Goal: Complete application form: Complete application form

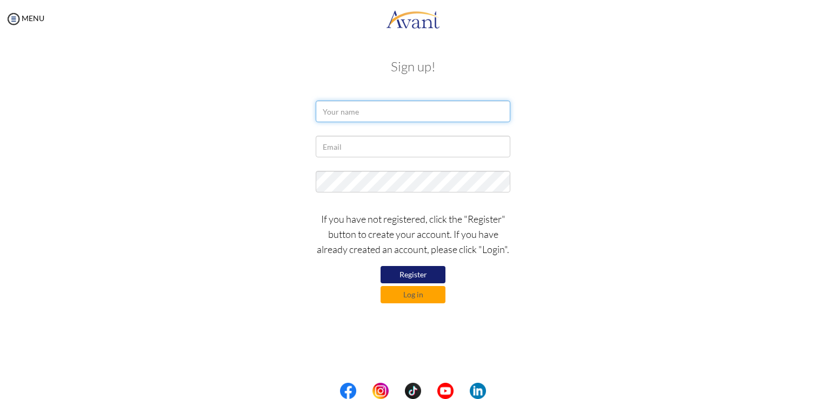
click at [411, 113] on input "text" at bounding box center [413, 111] width 194 height 22
click at [414, 291] on button "Log in" at bounding box center [412, 294] width 65 height 17
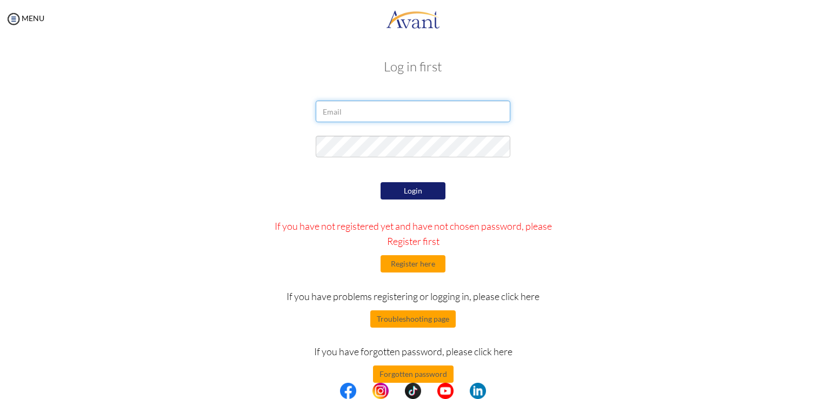
click at [399, 110] on input "email" at bounding box center [413, 111] width 194 height 22
type input "shaemcintyre@live.com"
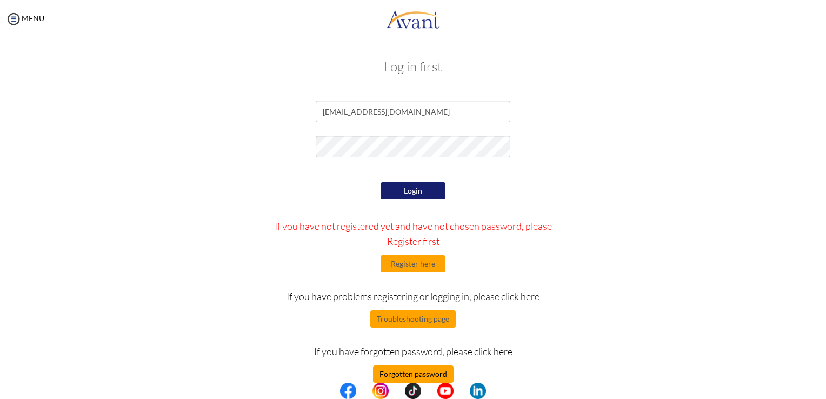
click at [424, 371] on button "Forgotten password" at bounding box center [413, 373] width 81 height 17
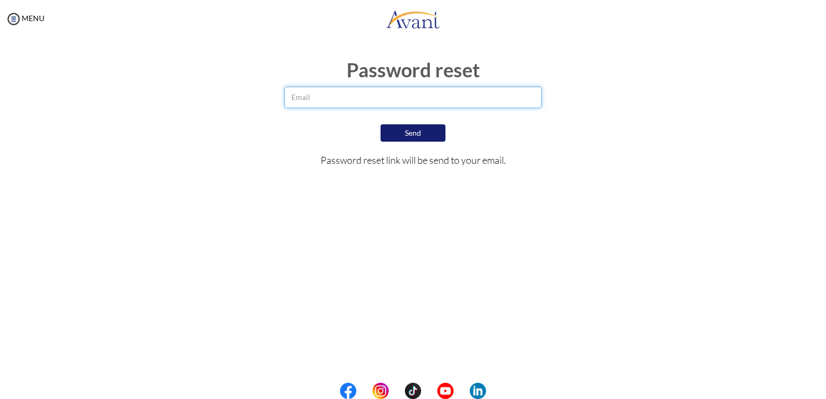
click at [424, 92] on input "email" at bounding box center [412, 97] width 257 height 22
type input "shaemcintyre@live.com"
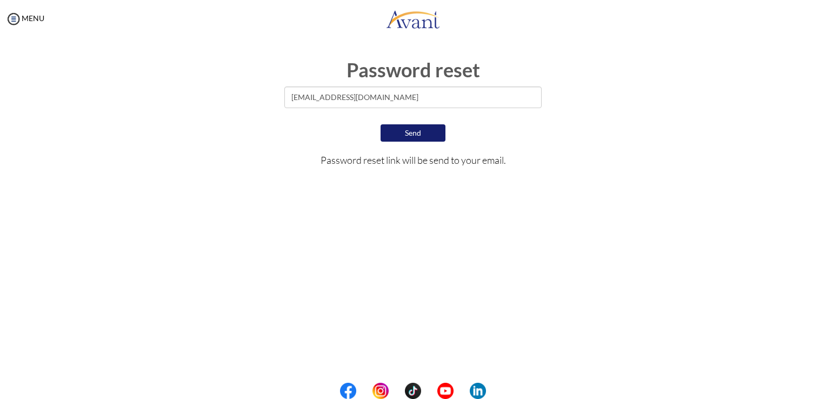
click at [426, 133] on button "Send" at bounding box center [412, 132] width 65 height 17
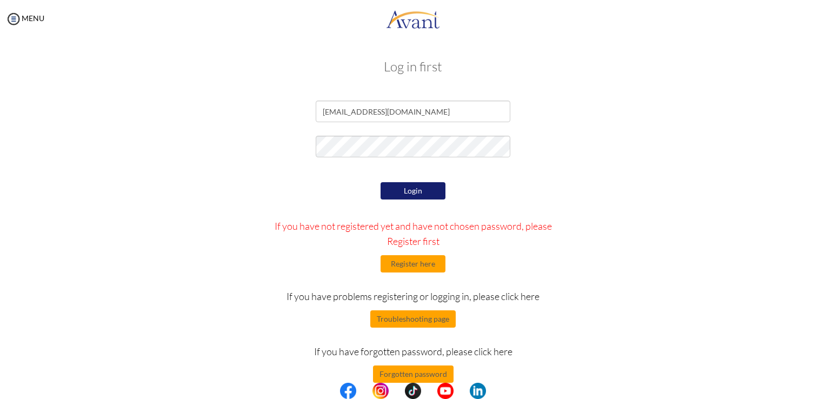
click at [423, 189] on button "Login" at bounding box center [412, 190] width 65 height 17
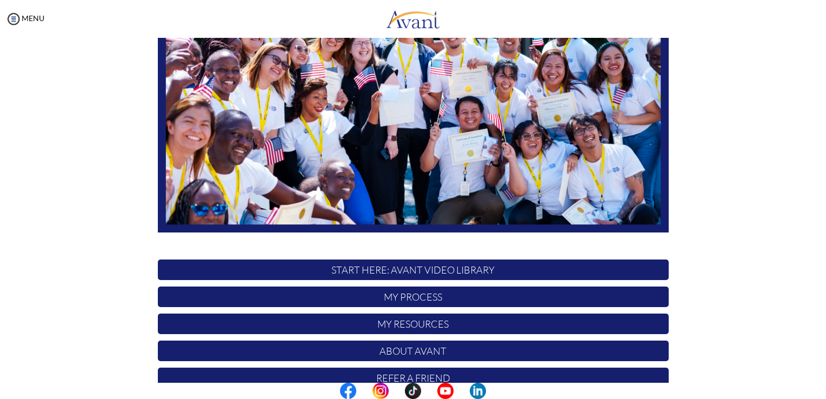
scroll to position [201, 0]
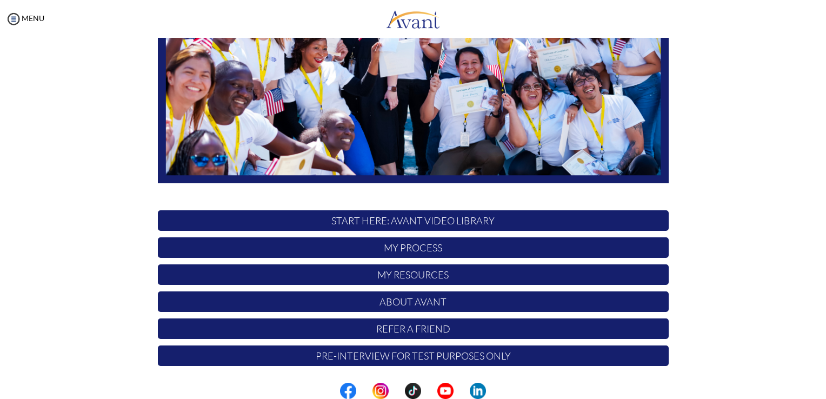
click at [457, 359] on p "Pre-Interview for test purposes only" at bounding box center [413, 355] width 511 height 21
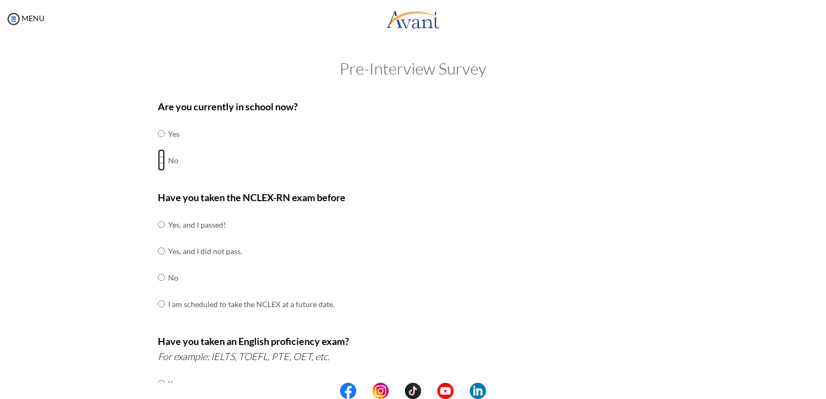
click at [158, 144] on input "radio" at bounding box center [161, 134] width 7 height 22
radio input "true"
click at [158, 235] on input "radio" at bounding box center [161, 224] width 7 height 22
radio input "true"
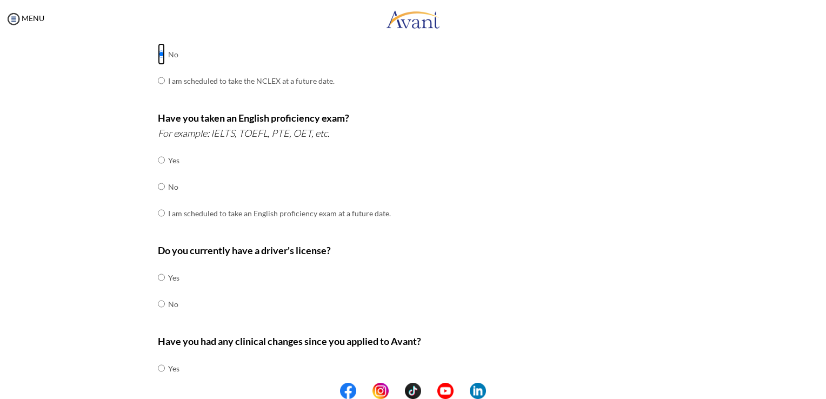
scroll to position [230, 0]
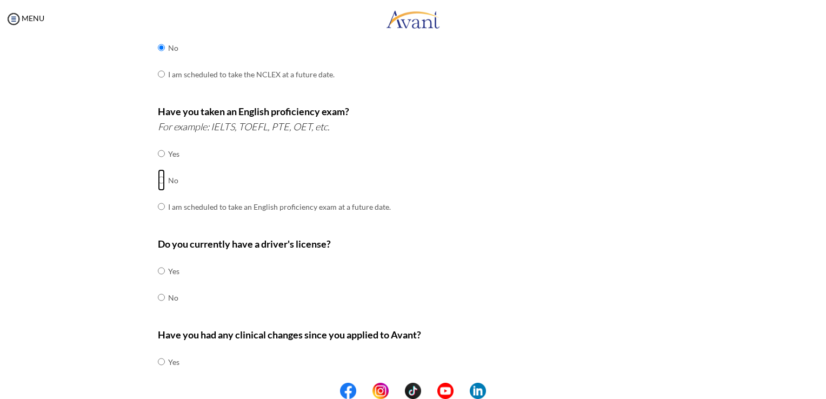
click at [158, 164] on input "radio" at bounding box center [161, 154] width 7 height 22
radio input "true"
click at [158, 270] on input "radio" at bounding box center [161, 271] width 7 height 22
radio input "true"
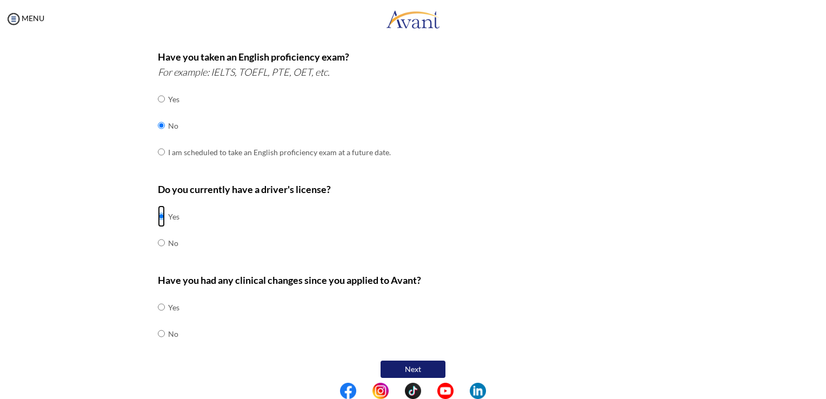
scroll to position [291, 0]
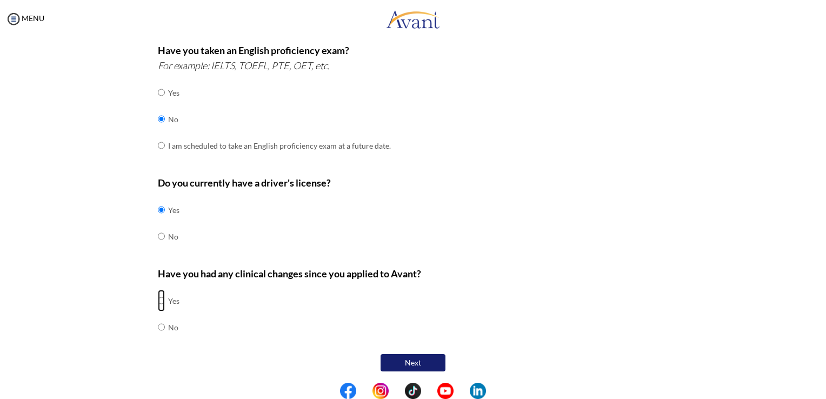
click at [158, 296] on input "radio" at bounding box center [161, 301] width 7 height 22
radio input "true"
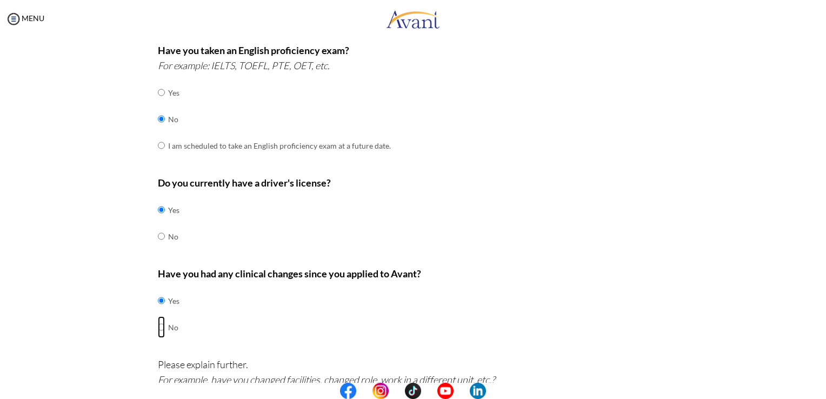
click at [158, 311] on input "radio" at bounding box center [161, 301] width 7 height 22
radio input "true"
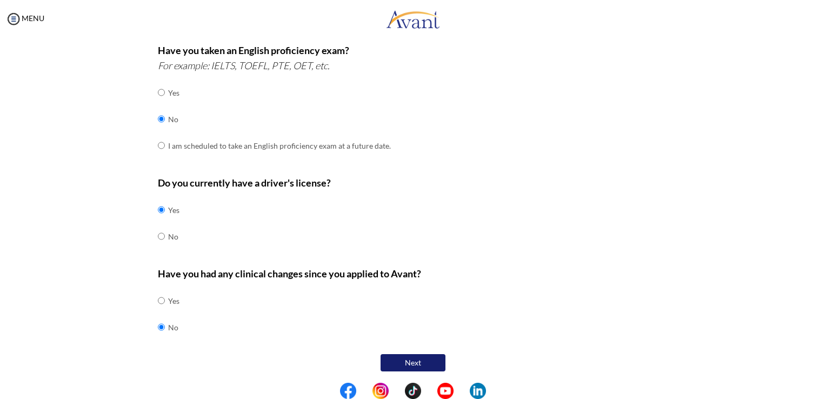
click at [417, 358] on button "Next" at bounding box center [412, 362] width 65 height 17
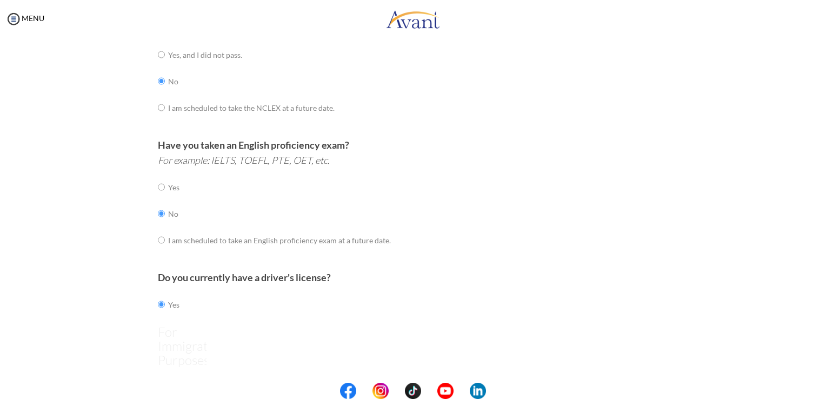
scroll to position [22, 0]
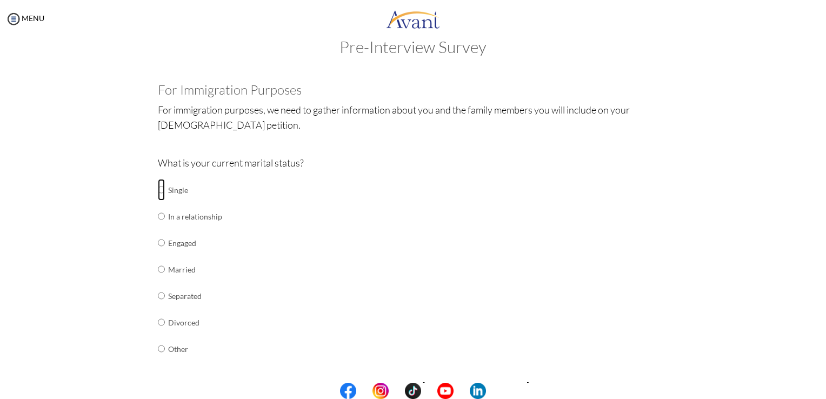
click at [158, 191] on input "radio" at bounding box center [161, 190] width 7 height 22
radio input "true"
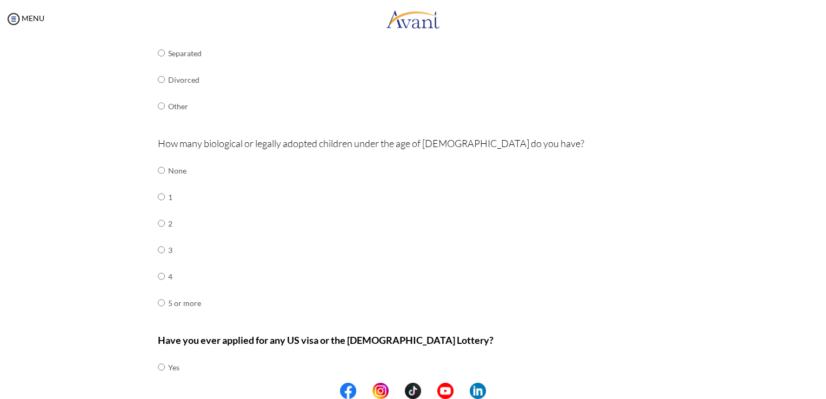
scroll to position [265, 0]
click at [158, 169] on input "radio" at bounding box center [161, 169] width 7 height 22
radio input "true"
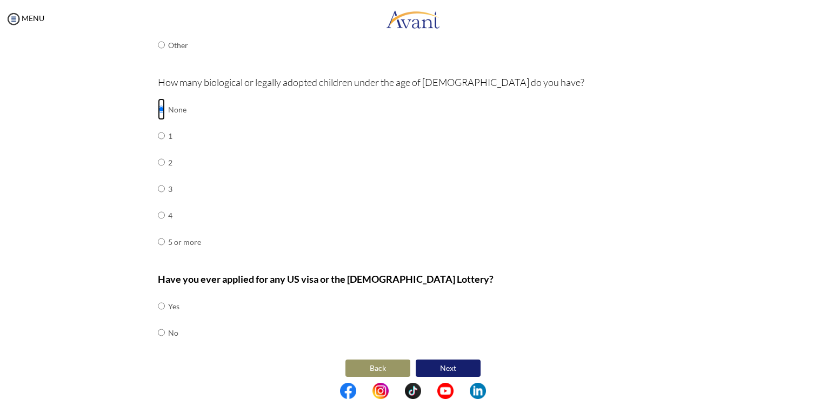
scroll to position [331, 0]
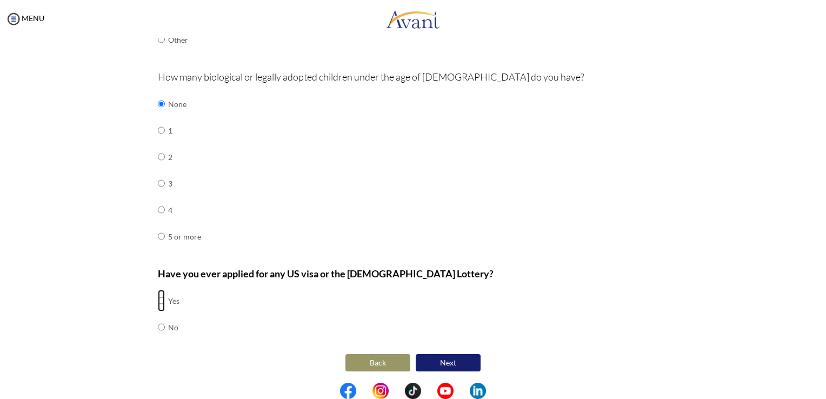
click at [158, 296] on input "radio" at bounding box center [161, 301] width 7 height 22
radio input "true"
click at [448, 361] on button "Next" at bounding box center [447, 362] width 65 height 17
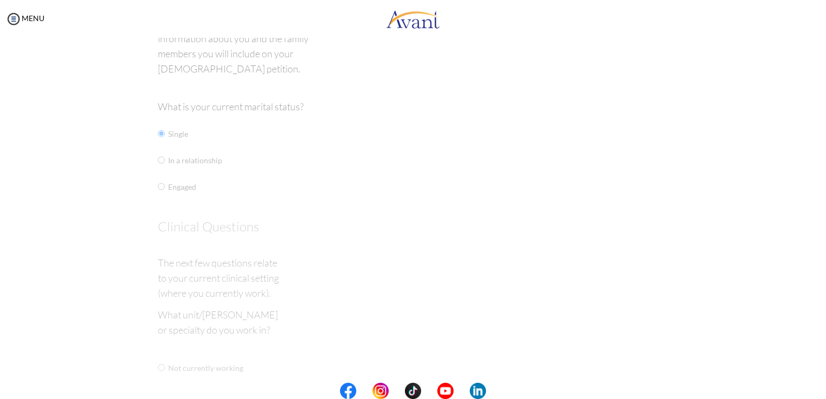
scroll to position [22, 0]
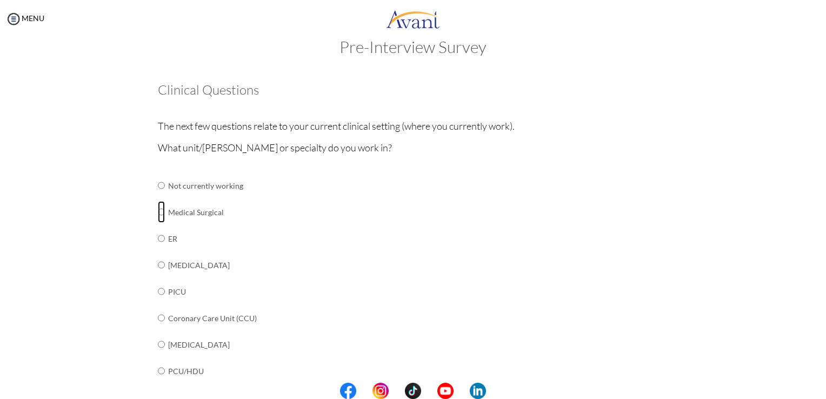
click at [158, 196] on input "radio" at bounding box center [161, 186] width 7 height 22
radio input "true"
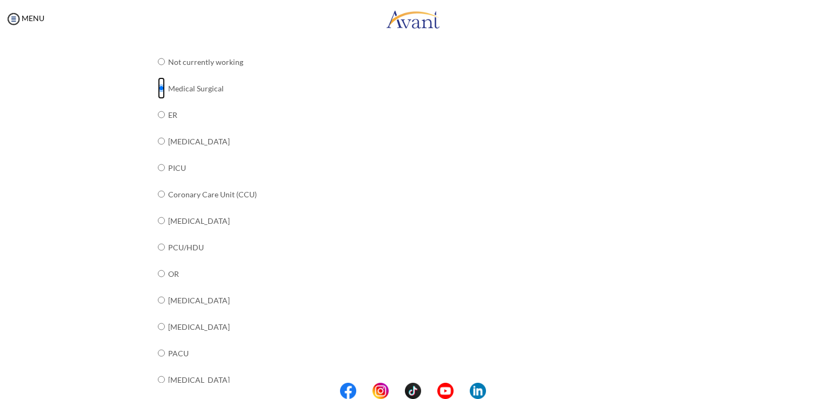
scroll to position [383, 0]
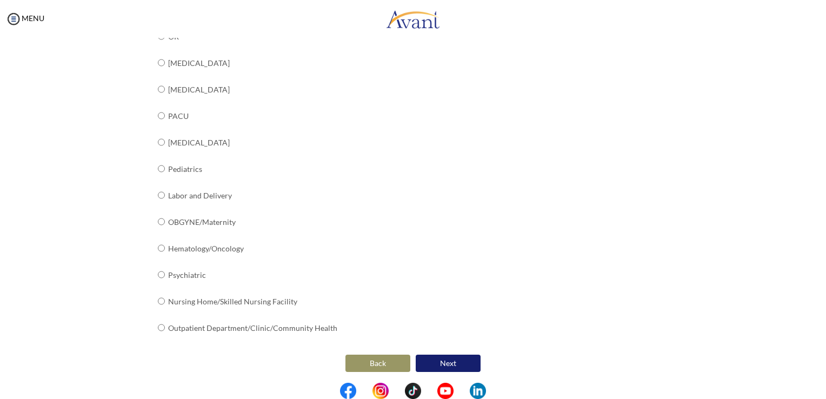
click at [457, 360] on button "Next" at bounding box center [447, 362] width 65 height 17
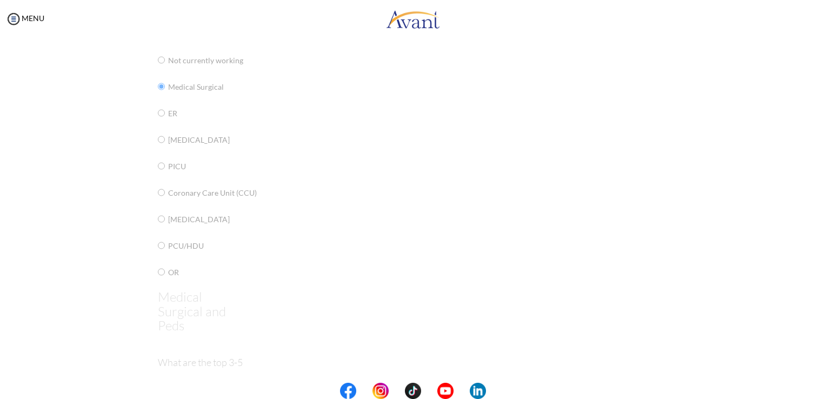
scroll to position [0, 0]
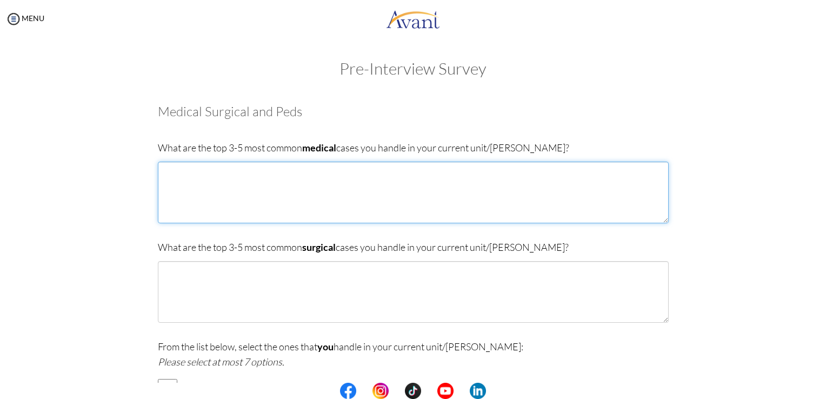
click at [274, 171] on textarea at bounding box center [413, 193] width 511 height 62
type textarea "Uncontrolled HTN DKA Uncontrolled DM"
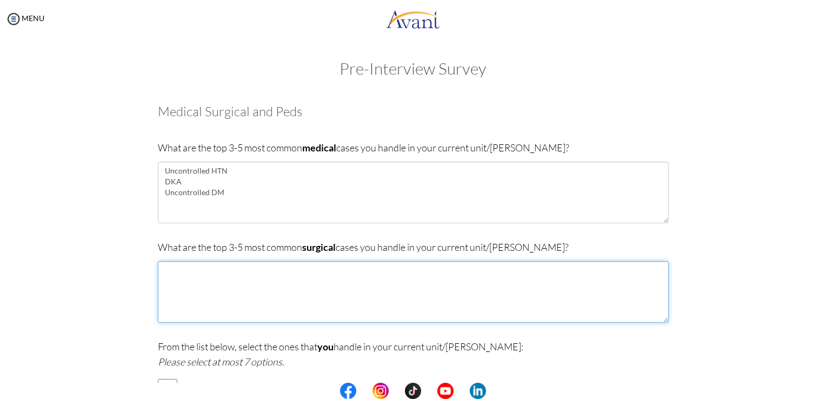
click at [236, 277] on textarea at bounding box center [413, 292] width 511 height 62
click at [226, 267] on textarea "Infected DM Foot Large [MEDICAL_DATA]" at bounding box center [413, 292] width 511 height 62
click at [272, 269] on textarea "Infected DM Foot (resulting in Large [MEDICAL_DATA]" at bounding box center [413, 292] width 511 height 62
click at [257, 286] on textarea "Infected DM Foot (resulting in BKA or AKA) Large [MEDICAL_DATA]" at bounding box center [413, 292] width 511 height 62
click at [196, 289] on textarea "Infected DM Foot (resulting in BKA or AKA) Large [MEDICAL_DATA] [MEDICAL_DATA] …" at bounding box center [413, 292] width 511 height 62
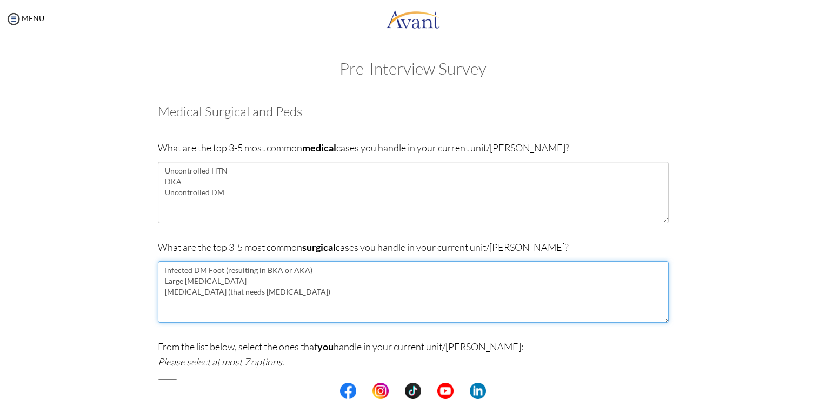
click at [362, 292] on textarea "Infected DM Foot (resulting in BKA or AKA) Large [MEDICAL_DATA] [MEDICAL_DATA] …" at bounding box center [413, 292] width 511 height 62
click at [168, 301] on textarea "Infected DM Foot (resulting in BKA or AKA) Large [MEDICAL_DATA] [MEDICAL_DATA] …" at bounding box center [413, 292] width 511 height 62
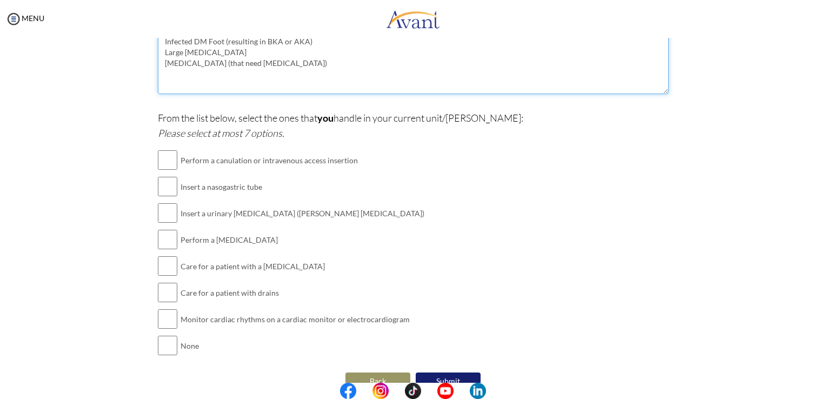
scroll to position [247, 0]
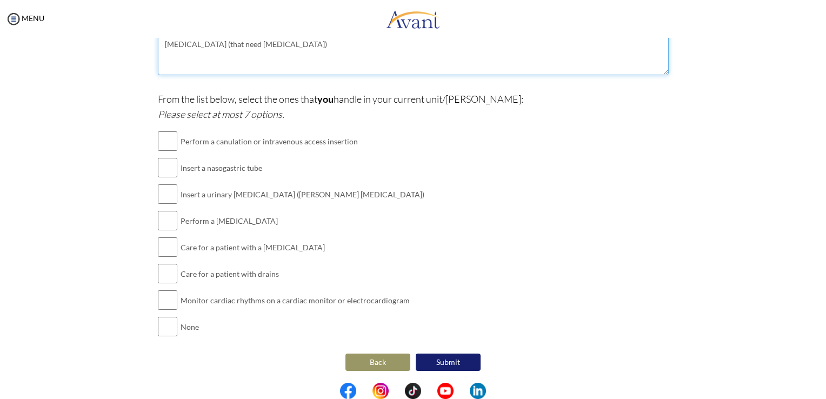
type textarea "Infected DM Foot (resulting in BKA or AKA) Large [MEDICAL_DATA] [MEDICAL_DATA] …"
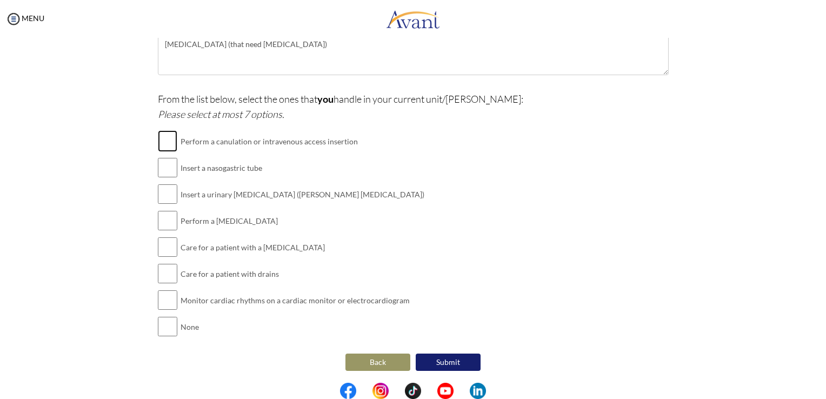
click at [164, 136] on input "checkbox" at bounding box center [167, 141] width 19 height 22
checkbox input "true"
click at [167, 170] on input "checkbox" at bounding box center [167, 168] width 19 height 22
checkbox input "true"
click at [165, 198] on input "checkbox" at bounding box center [167, 194] width 19 height 22
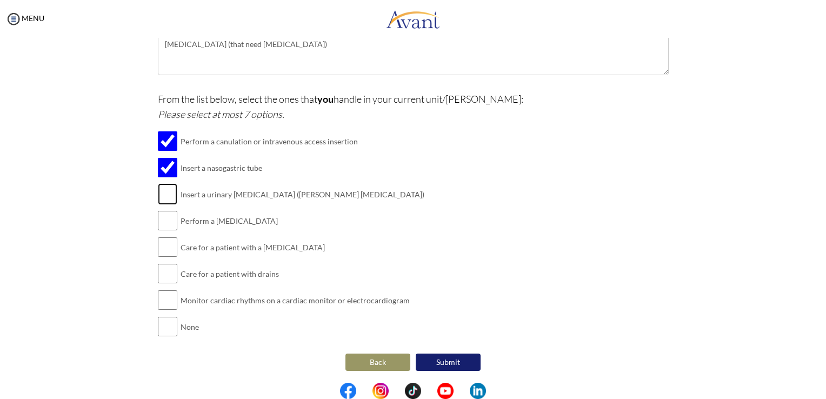
checkbox input "true"
click at [164, 219] on input "checkbox" at bounding box center [167, 221] width 19 height 22
checkbox input "true"
click at [170, 247] on input "checkbox" at bounding box center [167, 247] width 19 height 22
checkbox input "true"
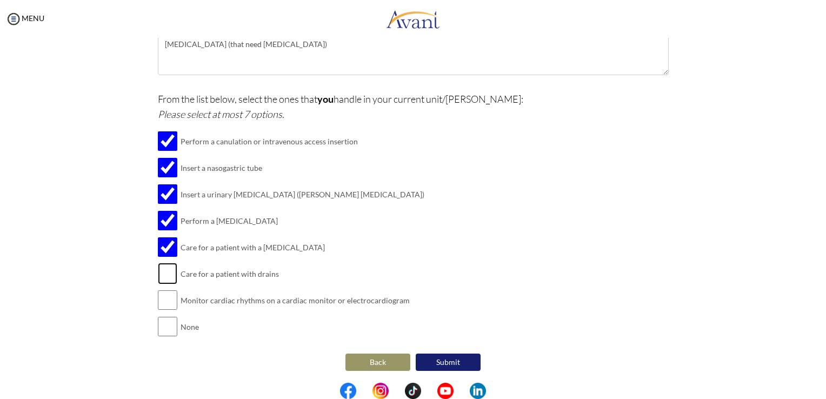
click at [164, 278] on input "checkbox" at bounding box center [167, 274] width 19 height 22
checkbox input "true"
click at [167, 299] on input "checkbox" at bounding box center [167, 300] width 19 height 22
checkbox input "true"
click at [452, 363] on button "Submit" at bounding box center [447, 361] width 65 height 17
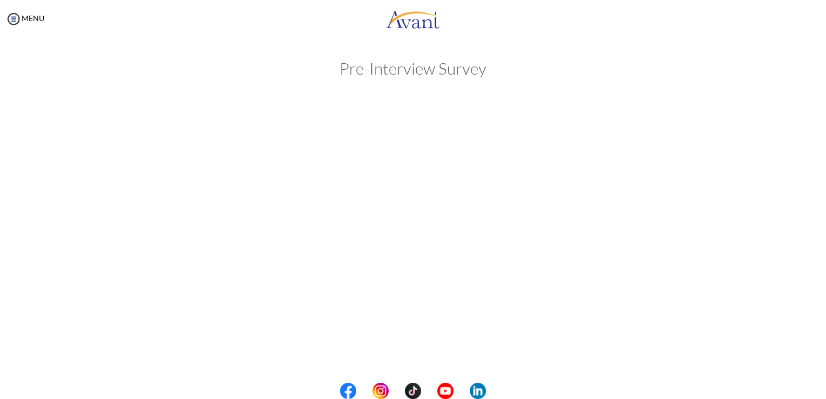
scroll to position [0, 0]
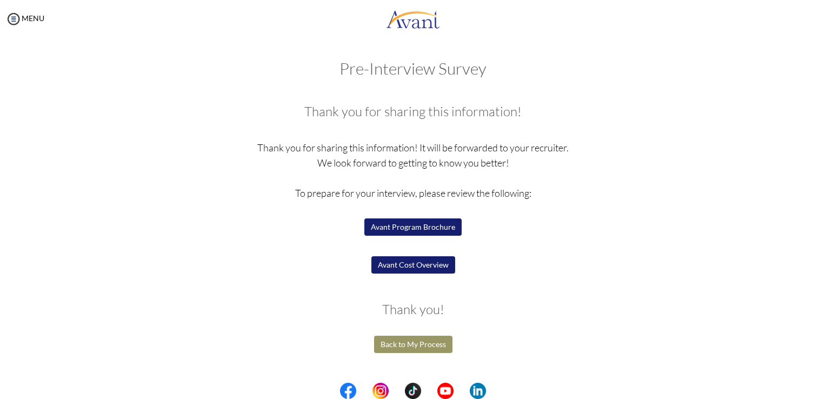
click at [414, 346] on button "Back to My Process" at bounding box center [413, 344] width 78 height 17
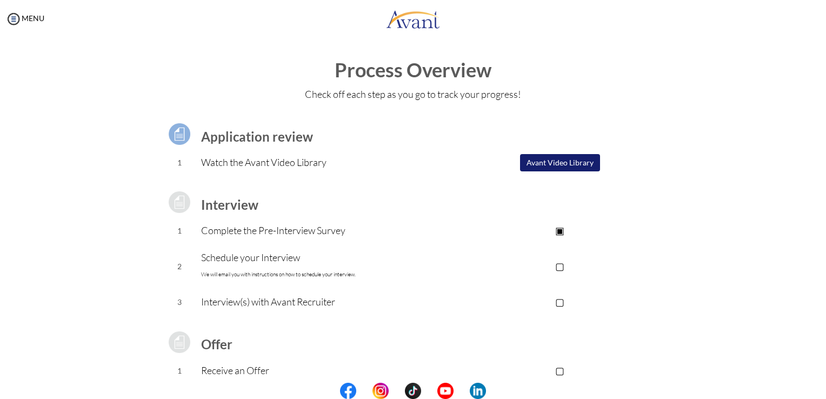
click at [286, 257] on p "Schedule your Interview We will email you with instructions on how to schedule …" at bounding box center [326, 266] width 250 height 32
